Goal: Task Accomplishment & Management: Manage account settings

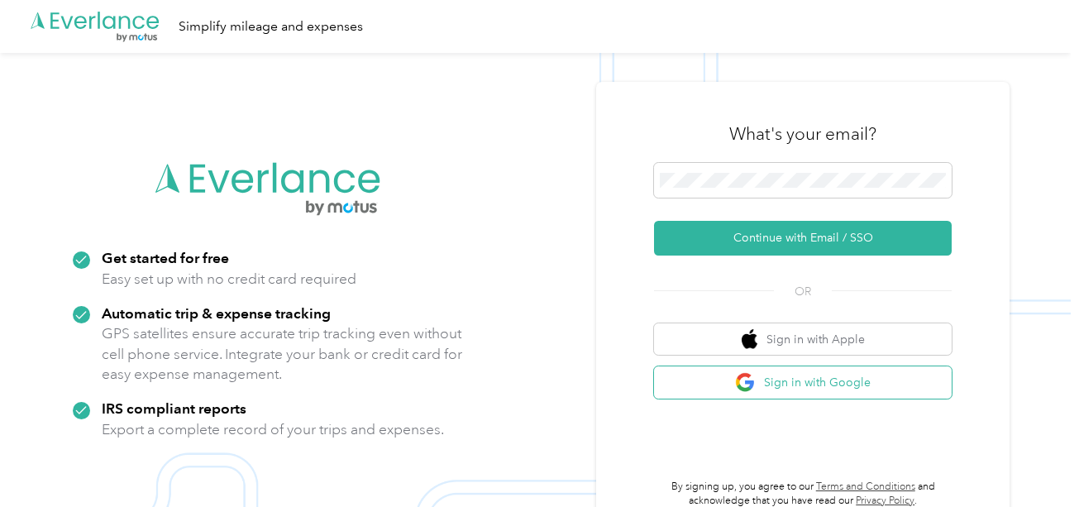
click at [824, 380] on button "Sign in with Google" at bounding box center [803, 382] width 298 height 32
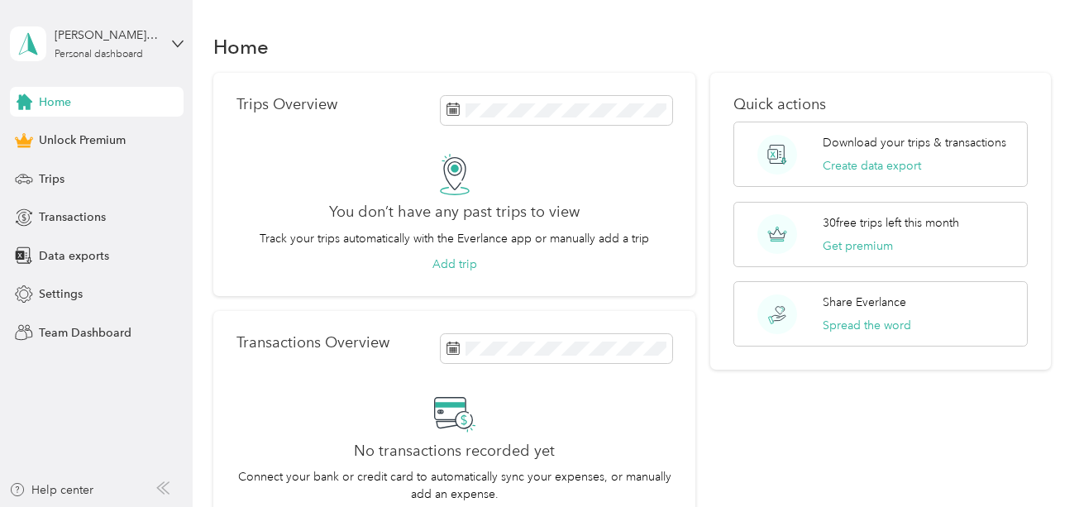
click at [160, 43] on div "[PERSON_NAME][EMAIL_ADDRESS][PERSON_NAME][DOMAIN_NAME] Personal dashboard" at bounding box center [97, 44] width 174 height 58
click at [82, 132] on div "Log out" at bounding box center [56, 135] width 64 height 17
